Goal: Task Accomplishment & Management: Use online tool/utility

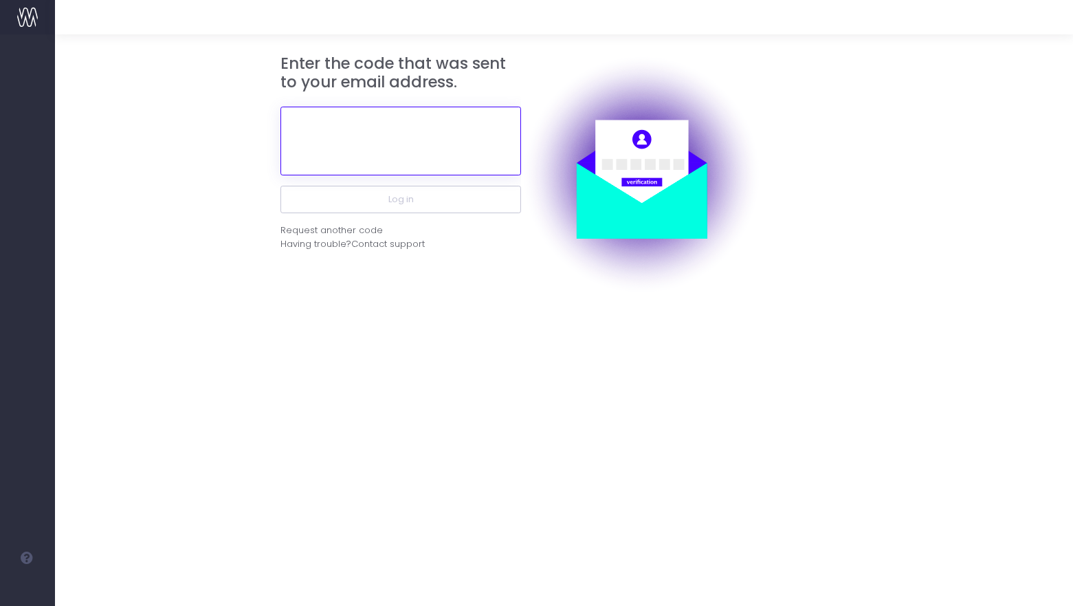
click at [428, 131] on input "text" at bounding box center [401, 141] width 241 height 69
paste input "200052"
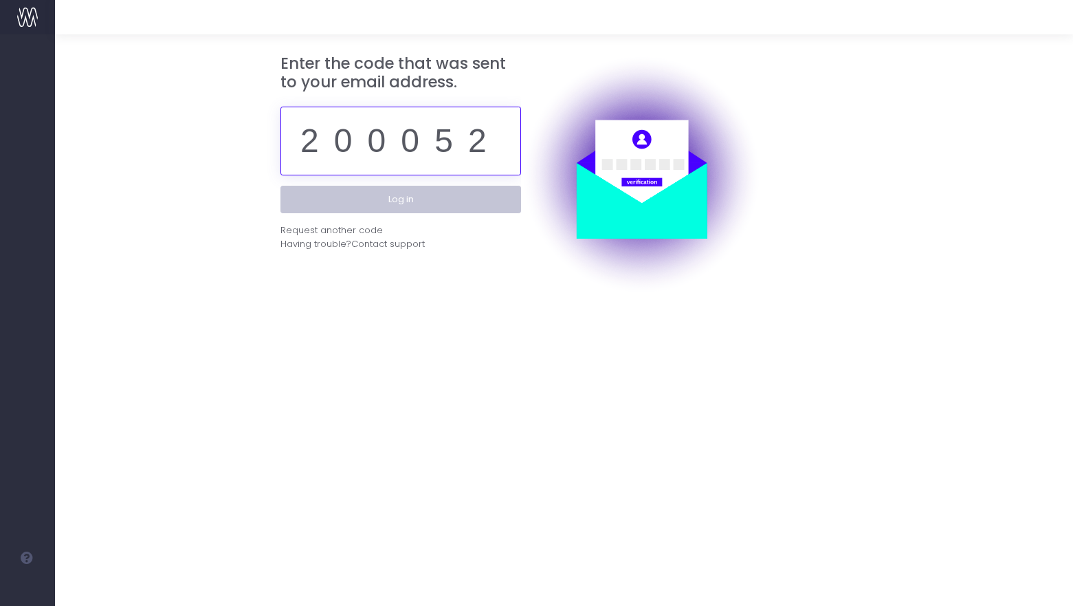
type input "200052"
click at [437, 201] on button "Log in" at bounding box center [401, 200] width 241 height 28
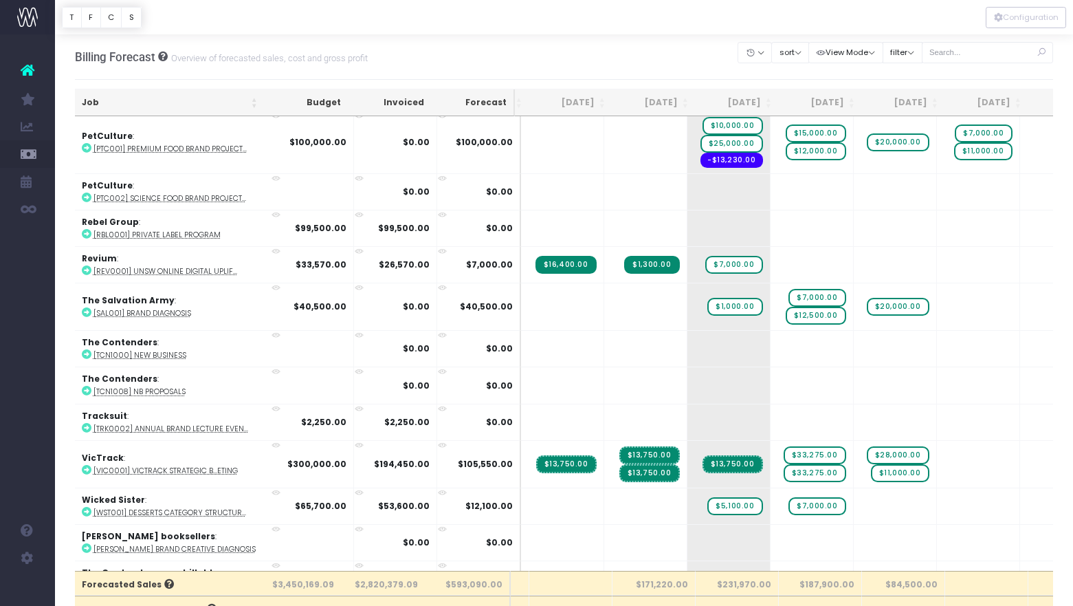
scroll to position [2890, 69]
click at [89, 229] on icon at bounding box center [87, 234] width 10 height 10
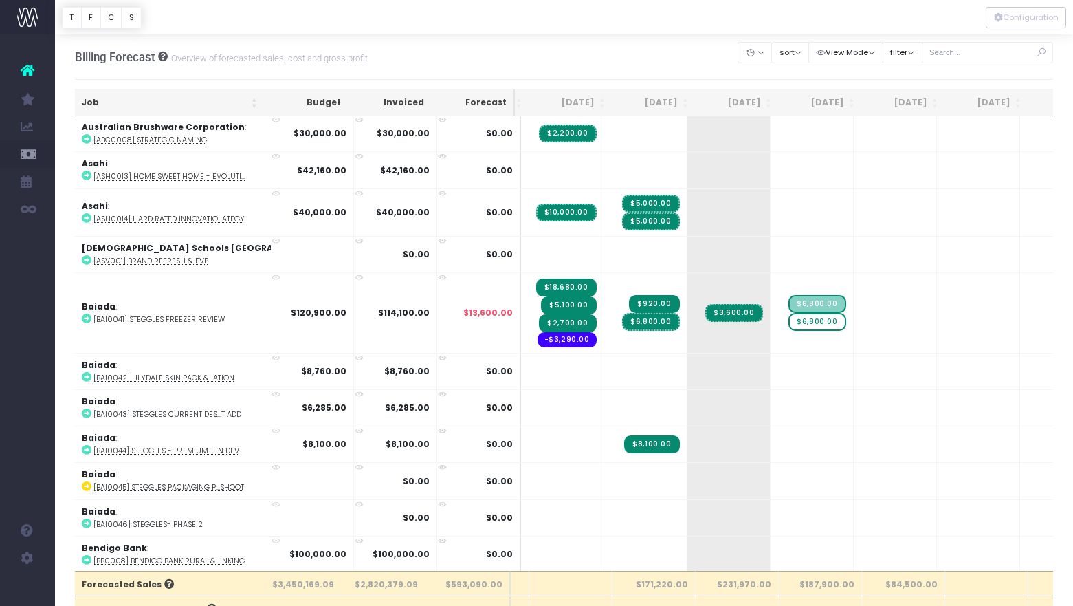
scroll to position [0, 69]
click at [688, 34] on div "Billing Forecast Overview of forecasted sales, cost and gross profit Clear Filt…" at bounding box center [564, 56] width 979 height 45
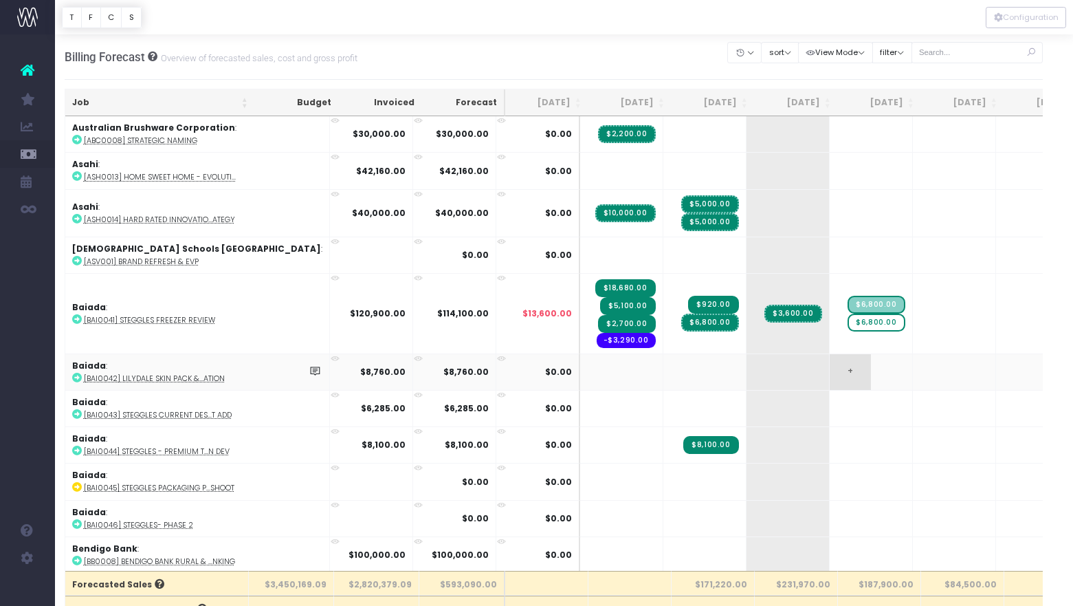
scroll to position [0, 16]
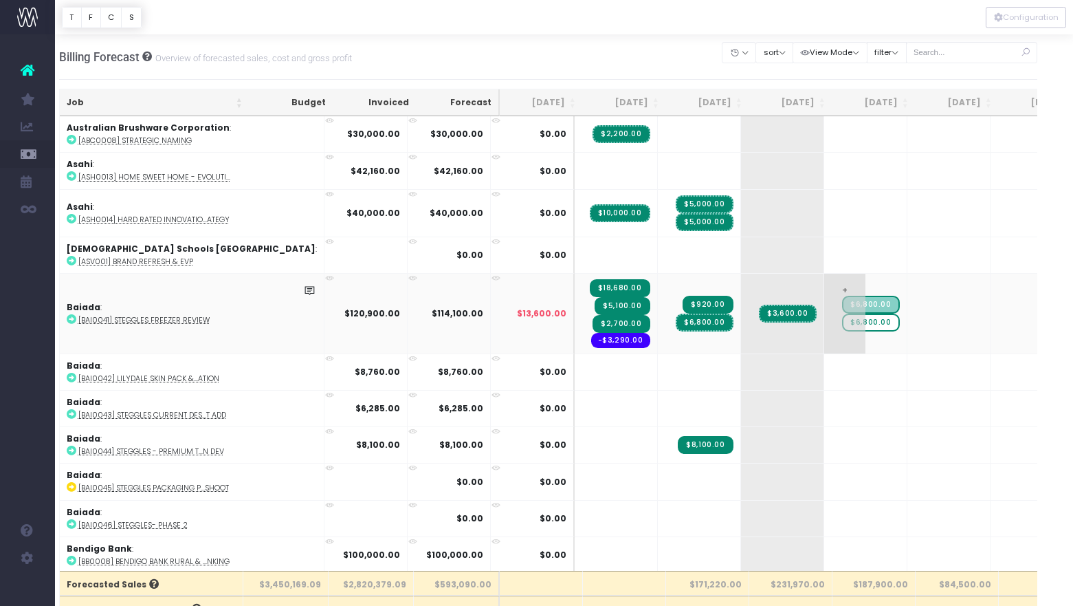
click at [842, 322] on span "$6,800.00" at bounding box center [870, 323] width 57 height 18
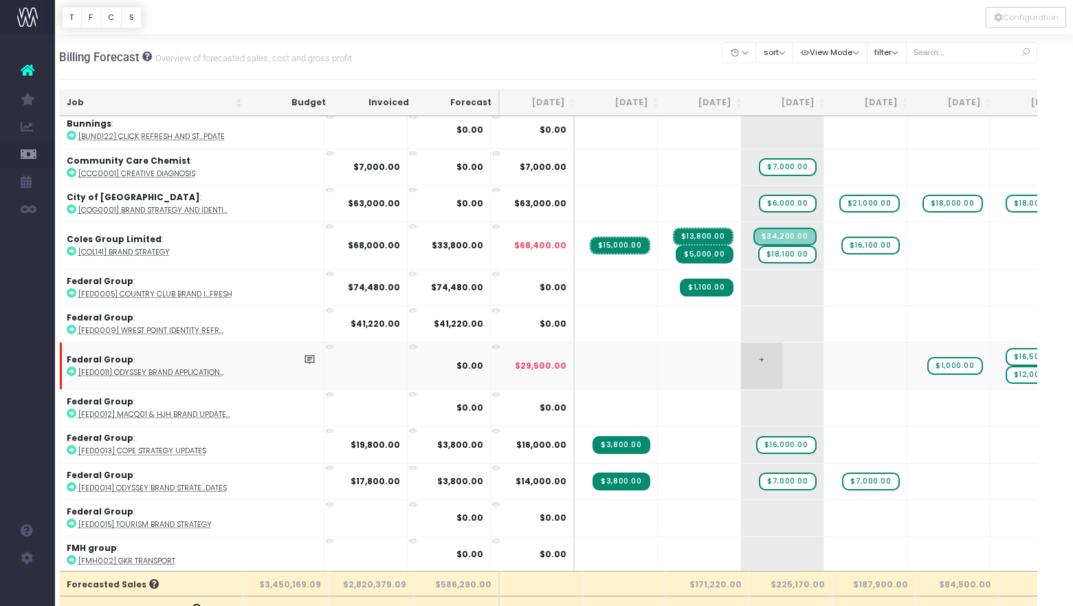
scroll to position [1257, 0]
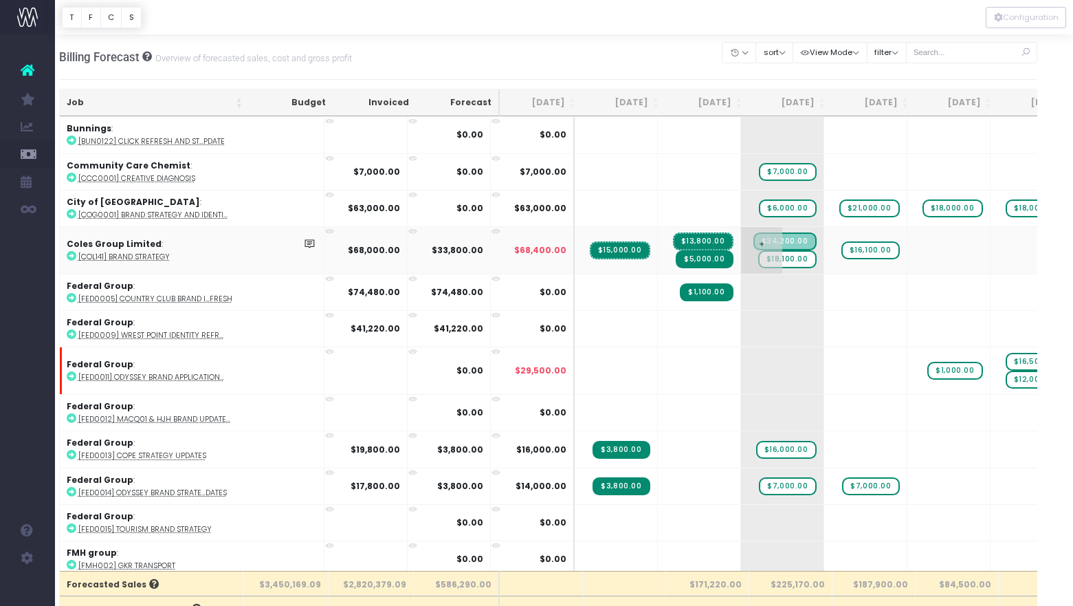
click at [754, 241] on span "$34,200.00" at bounding box center [785, 241] width 63 height 18
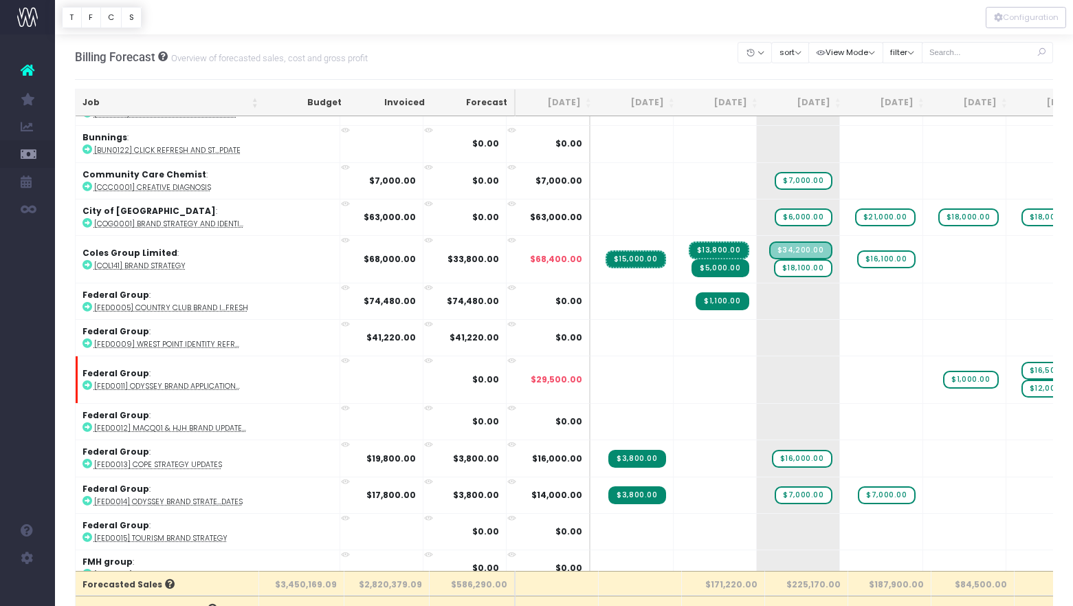
scroll to position [1208, 0]
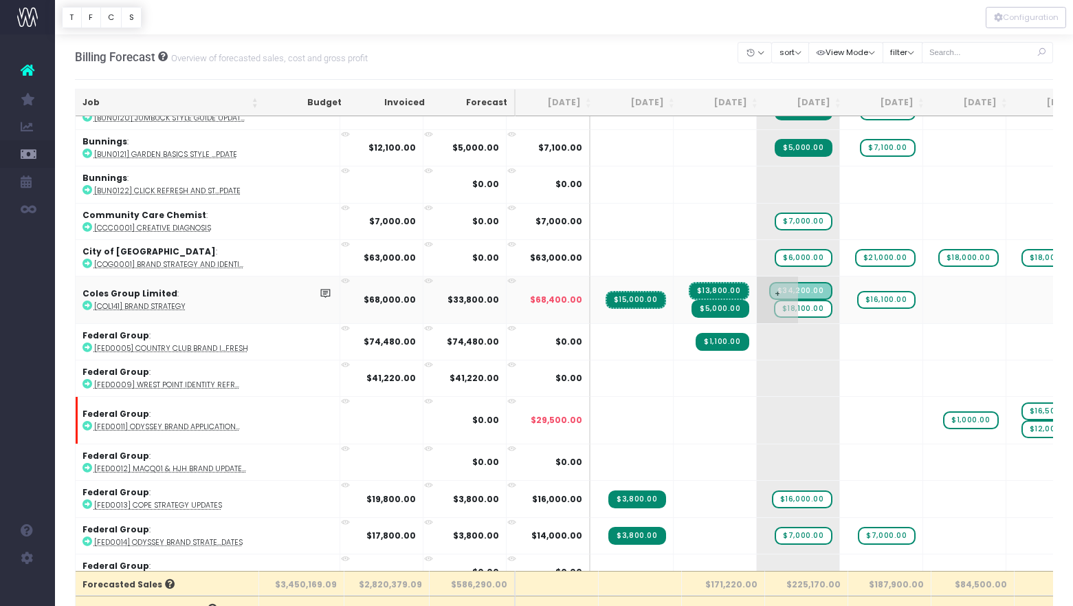
click at [774, 308] on span "$18,100.00" at bounding box center [803, 309] width 58 height 18
click at [858, 294] on span "$16,100.00" at bounding box center [887, 300] width 58 height 18
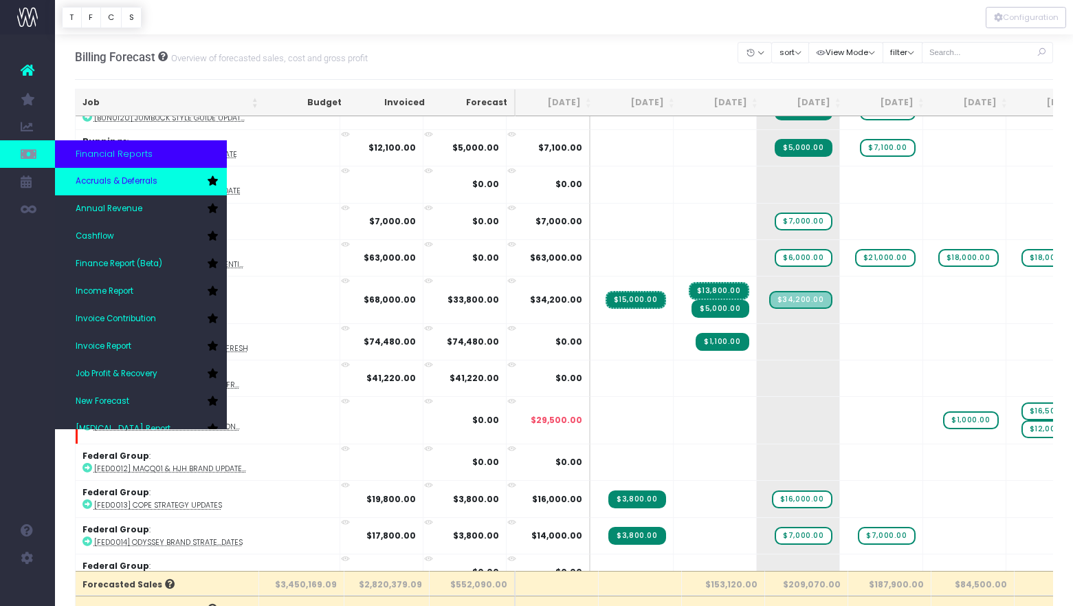
click at [85, 176] on span "Accruals & Deferrals" at bounding box center [117, 181] width 82 height 12
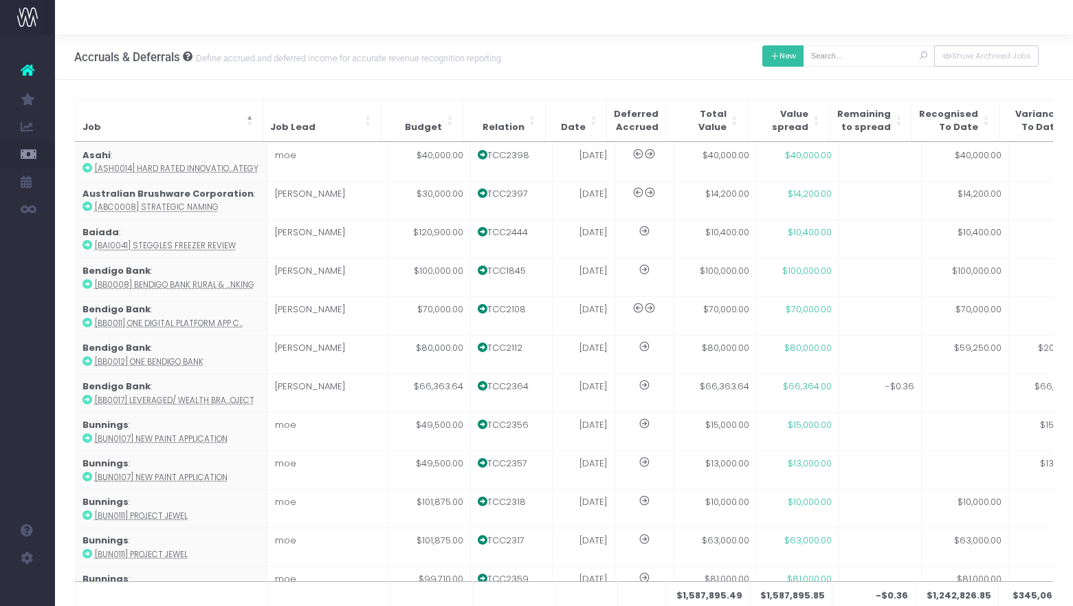
click at [796, 58] on button "New" at bounding box center [784, 55] width 42 height 21
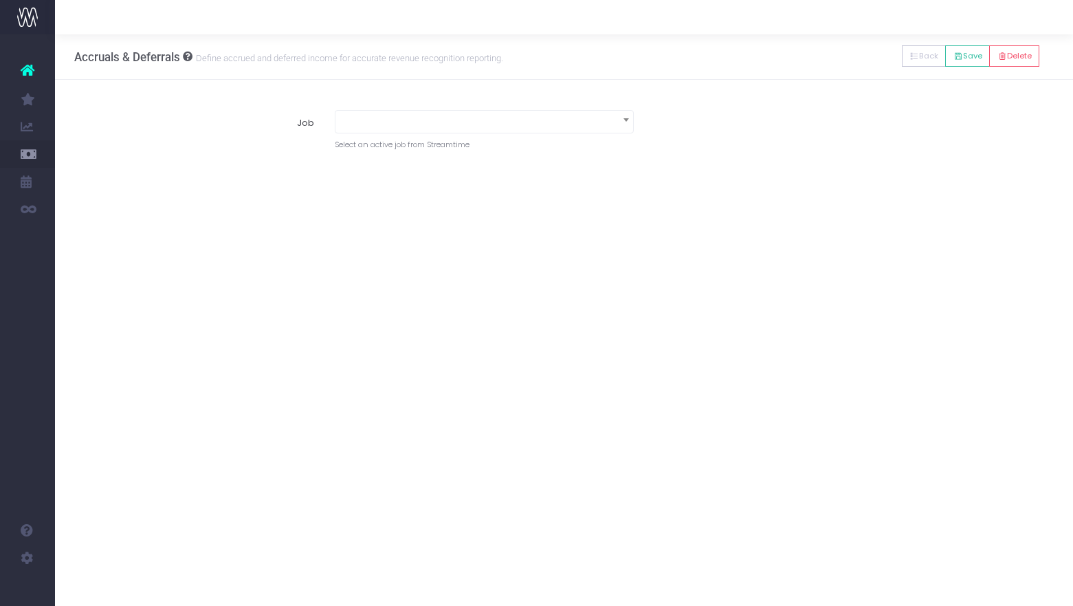
click at [554, 122] on span at bounding box center [485, 120] width 298 height 19
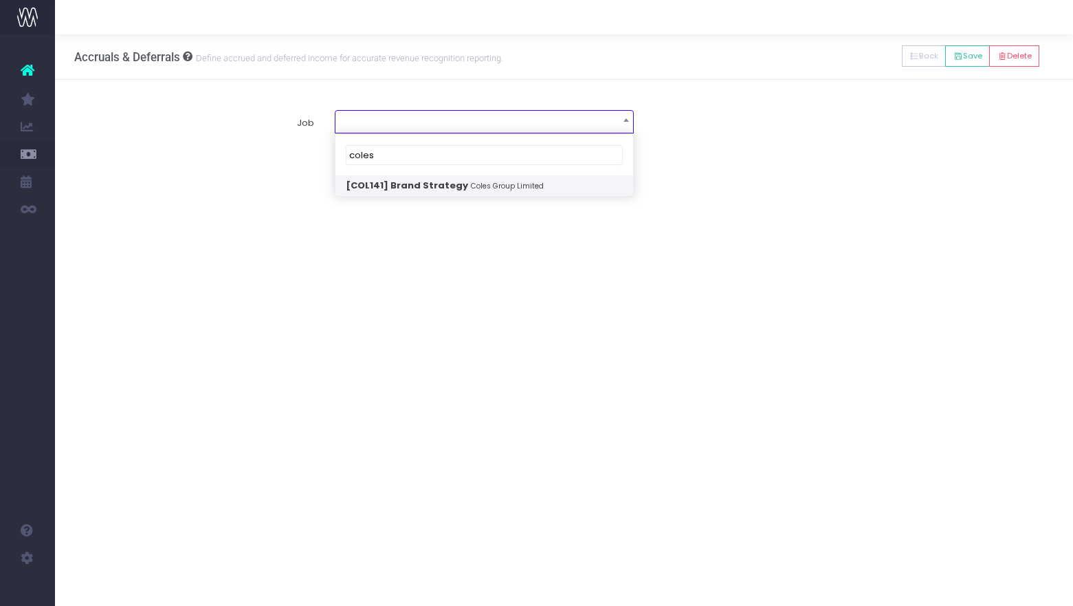
type input "coles"
select select "1888775"
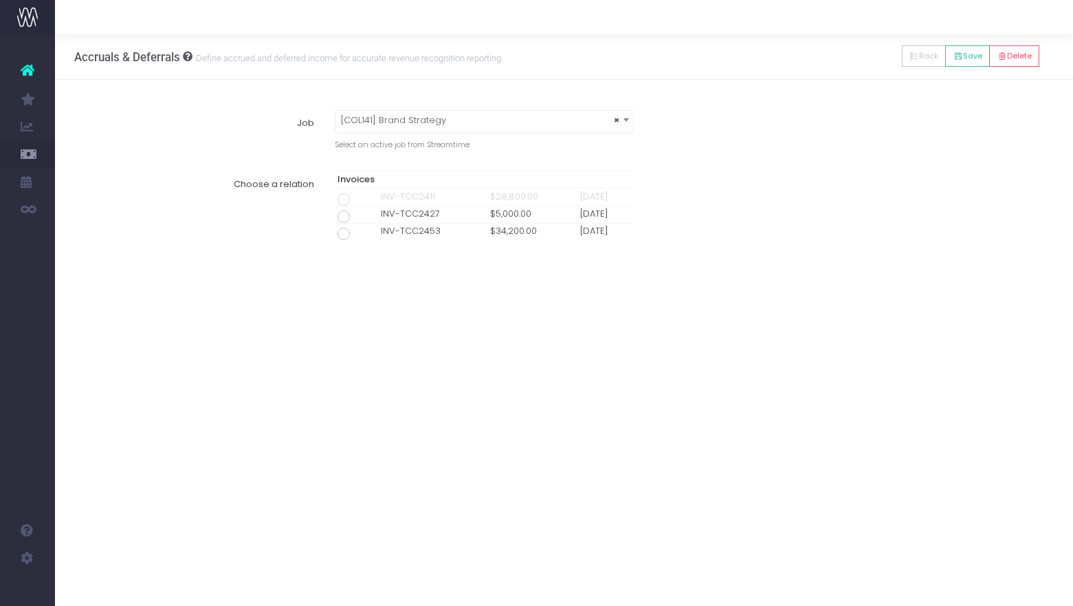
click at [343, 234] on span at bounding box center [344, 234] width 12 height 12
click at [358, 234] on input "radio" at bounding box center [362, 231] width 9 height 9
type input "Invoice INV-TCC2453 / 16 Sep 25 / $34,200.00"
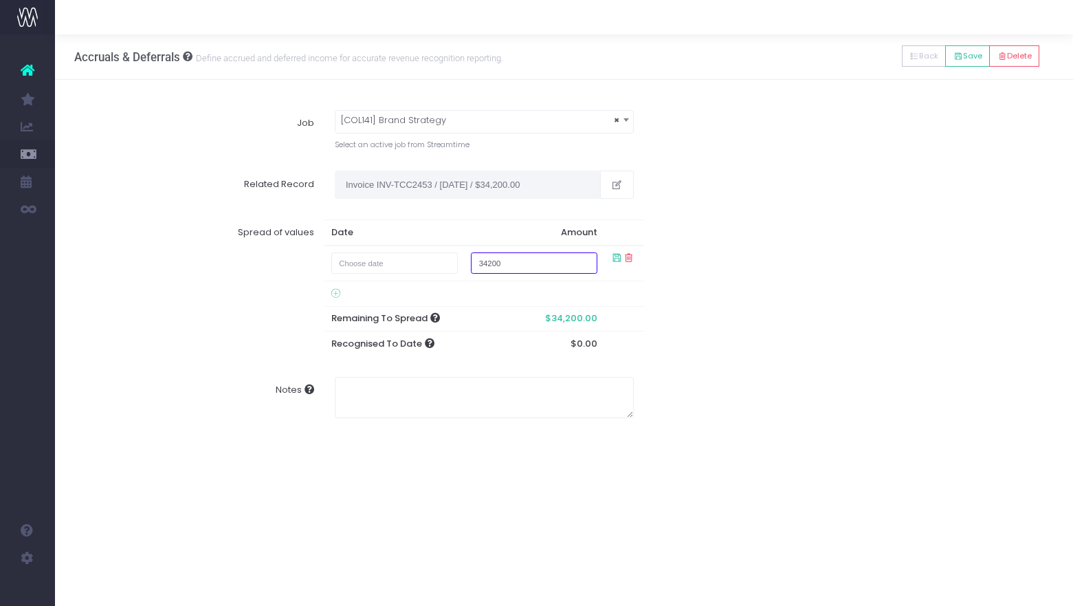
drag, startPoint x: 540, startPoint y: 262, endPoint x: 483, endPoint y: 243, distance: 60.0
click at [483, 243] on table "Date Amount 34200 Remaining To Spread $34,200.00 Recognised To Date $0.00" at bounding box center [485, 287] width 320 height 137
type input "18100"
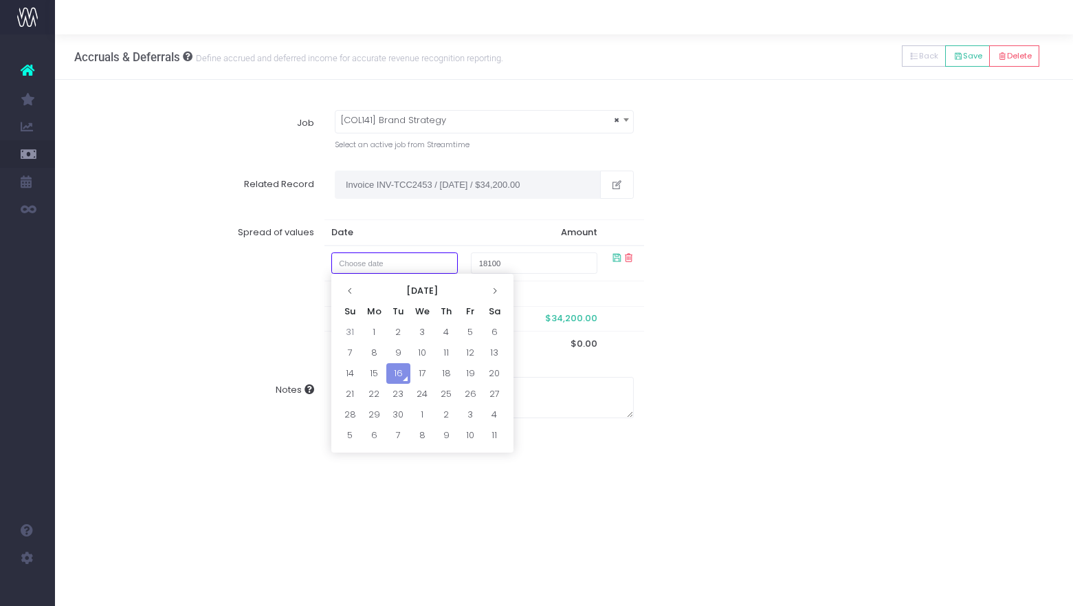
click at [436, 263] on input "text" at bounding box center [394, 262] width 127 height 21
click at [378, 331] on td "1" at bounding box center [374, 332] width 24 height 21
type input "1 September 2025"
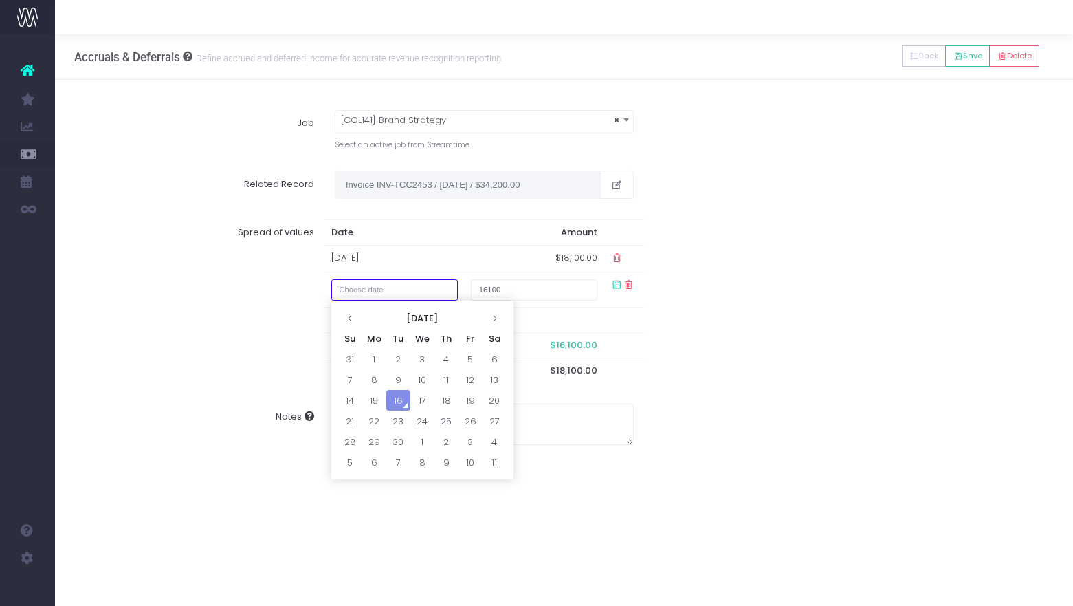
click at [426, 293] on input "text" at bounding box center [394, 289] width 127 height 21
click at [490, 315] on th at bounding box center [495, 317] width 24 height 21
click at [422, 355] on td "1" at bounding box center [423, 359] width 24 height 21
type input "1 October 2025"
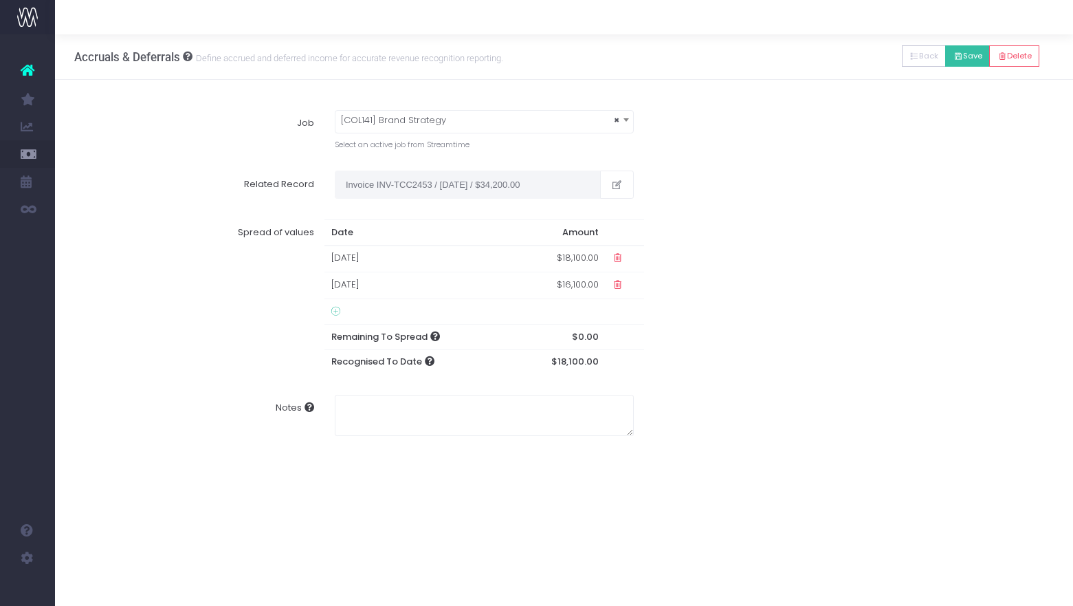
click at [963, 56] on button "Save" at bounding box center [968, 55] width 45 height 21
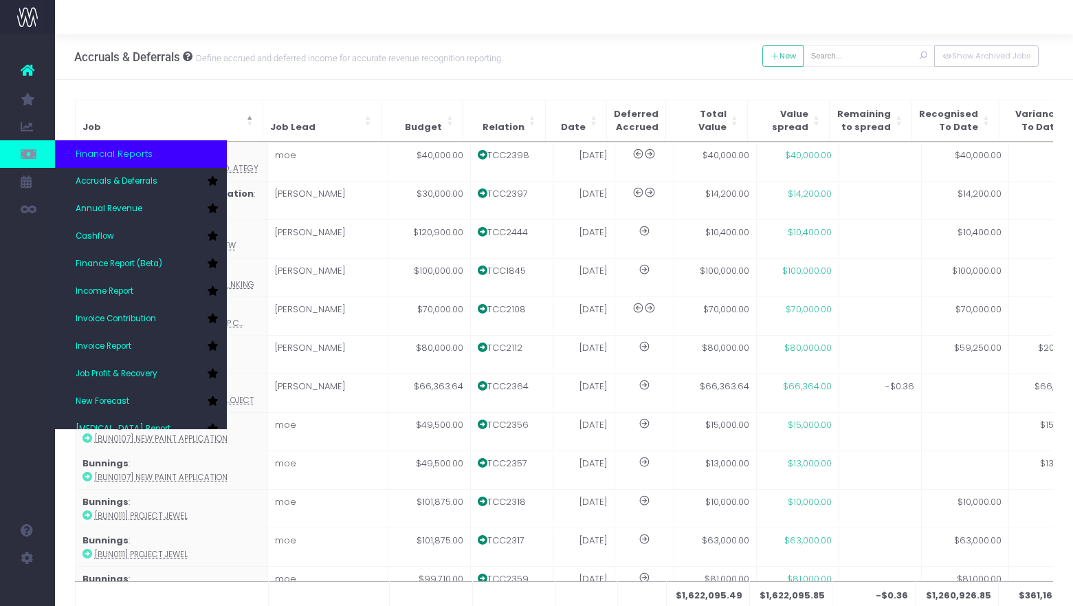
click at [25, 155] on icon at bounding box center [28, 153] width 14 height 15
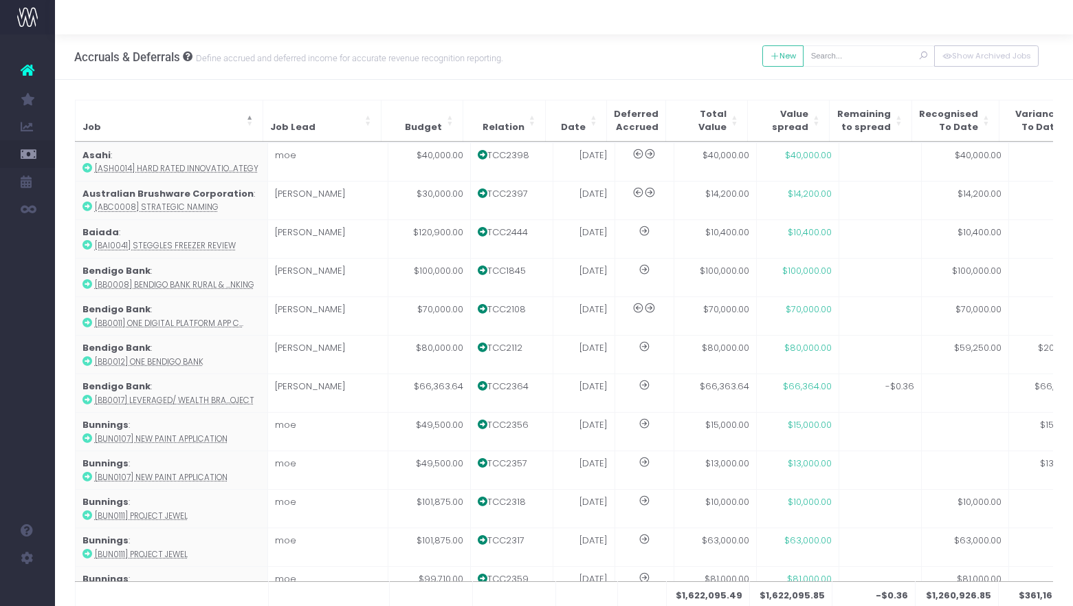
click at [154, 91] on div "Job Job Lead Budget Relation Date Deferred Accrued Total Value Value spread Rem…" at bounding box center [564, 365] width 1018 height 571
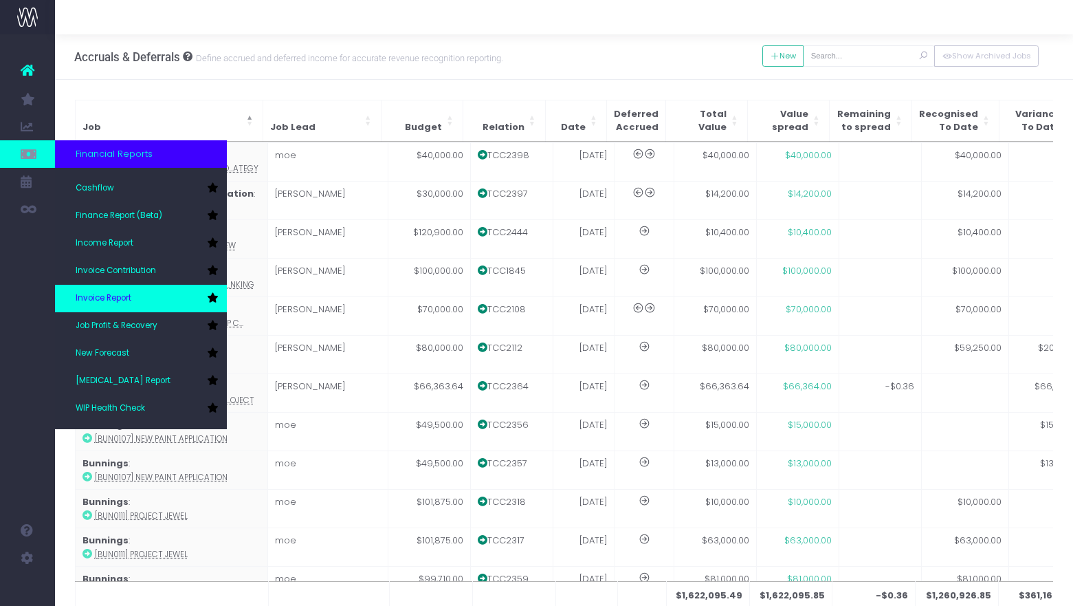
scroll to position [49, 0]
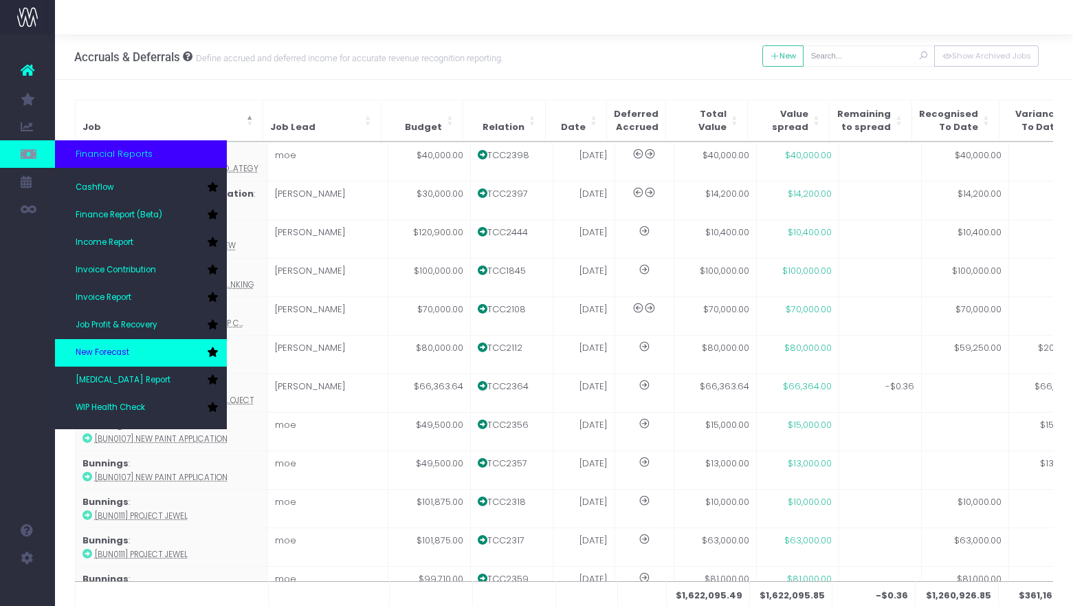
click at [120, 348] on span "New Forecast" at bounding box center [103, 353] width 54 height 12
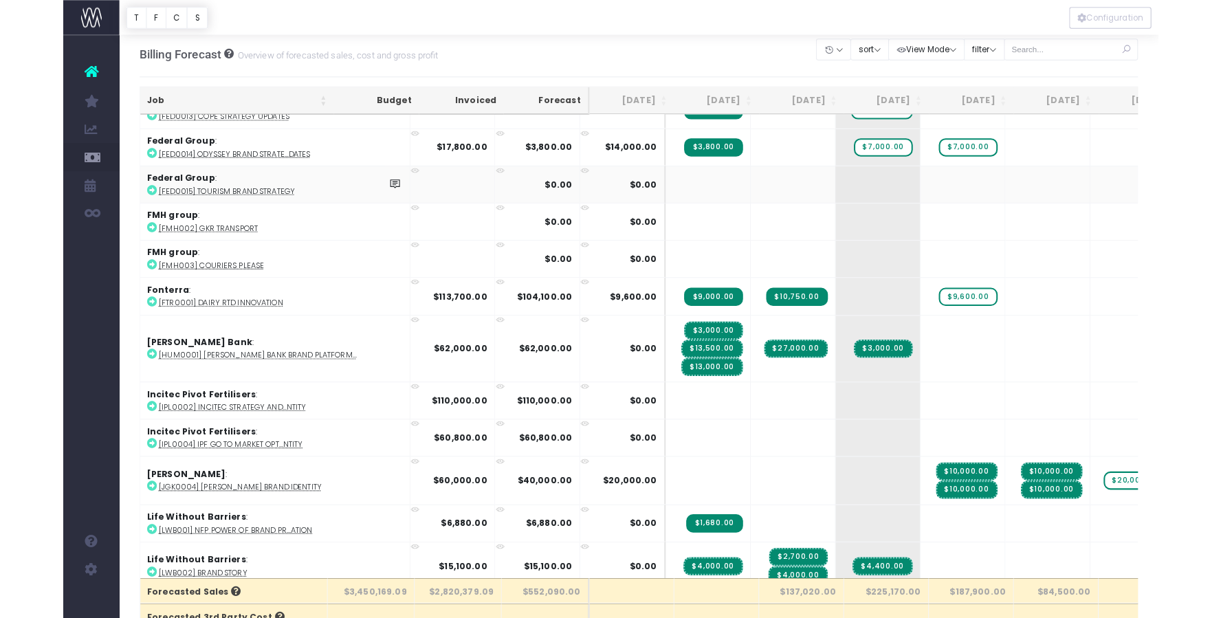
scroll to position [1604, 0]
